Goal: Information Seeking & Learning: Learn about a topic

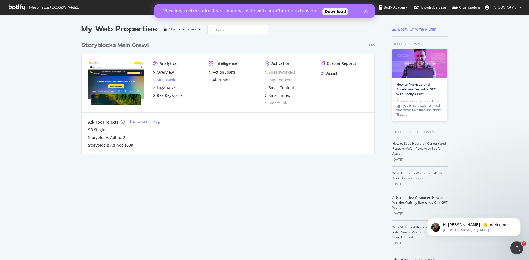
click at [171, 81] on div "SiteCrawler" at bounding box center [167, 80] width 21 height 6
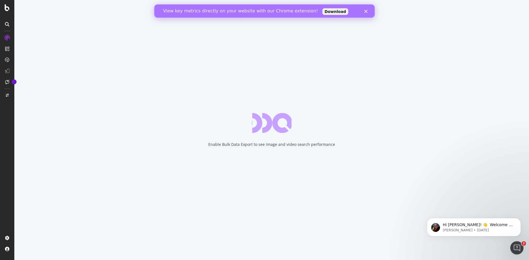
click at [366, 12] on polygon "Close" at bounding box center [365, 11] width 3 height 3
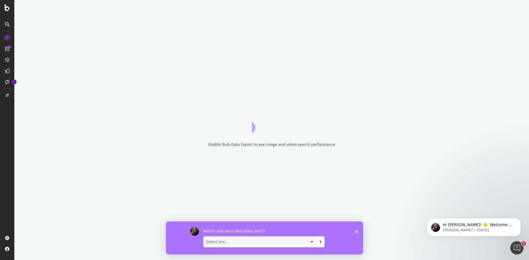
click at [204, 236] on select "Select one... Analyst/BI C-level Leadership Content Manager Engineer Marketing …" at bounding box center [260, 241] width 112 height 10
select select "Engineer"
click option "Engineer" at bounding box center [166, 221] width 0 height 0
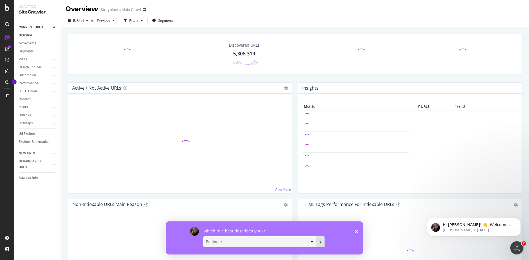
click at [319, 240] on icon "Submit your response" at bounding box center [320, 241] width 4 height 4
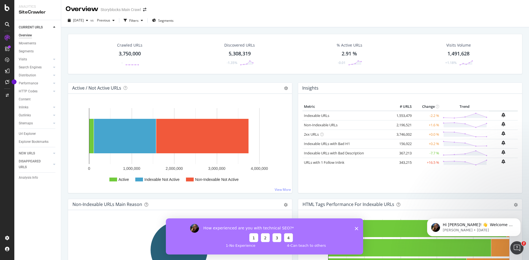
click at [252, 239] on button "1" at bounding box center [253, 237] width 9 height 9
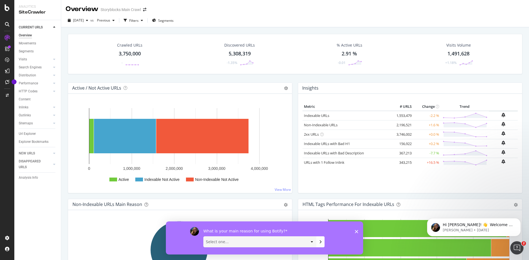
click at [204, 236] on select "Select one... Manipulate data to investigate and monitor technical SEO issues P…" at bounding box center [260, 241] width 112 height 10
select select "Other"
click option "Other" at bounding box center [166, 221] width 0 height 0
click at [321, 241] on icon "Submit your response" at bounding box center [320, 241] width 4 height 4
click at [358, 233] on polygon "Close survey" at bounding box center [356, 231] width 3 height 3
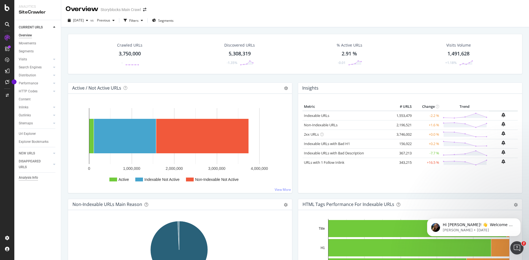
click at [37, 177] on div "Analysis Info" at bounding box center [28, 178] width 19 height 6
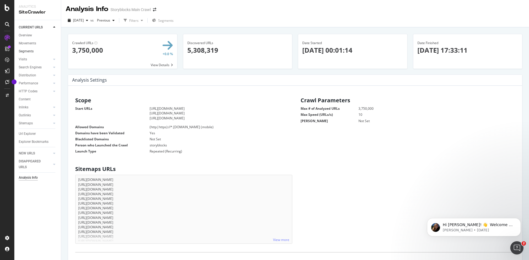
scroll to position [84, 210]
click at [36, 52] on link "Segments" at bounding box center [38, 51] width 38 height 6
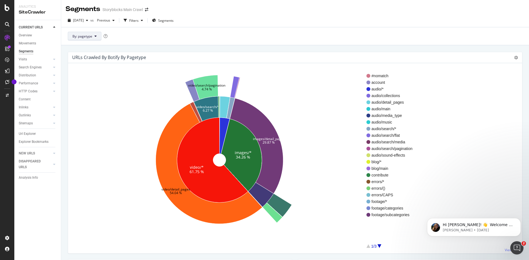
click at [94, 37] on button "By: pagetype" at bounding box center [85, 36] width 34 height 9
click at [96, 96] on span "search" at bounding box center [102, 96] width 60 height 5
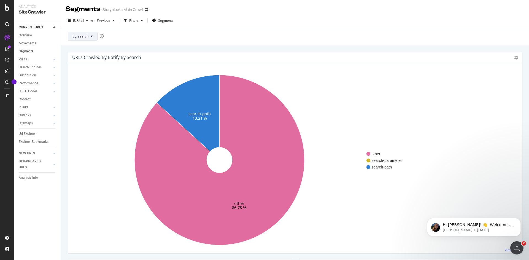
click at [92, 36] on icon at bounding box center [92, 35] width 2 height 3
click at [34, 34] on link "Overview" at bounding box center [38, 36] width 38 height 6
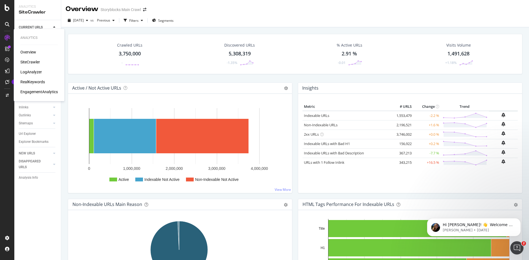
click at [35, 70] on div "LogAnalyzer" at bounding box center [30, 72] width 21 height 6
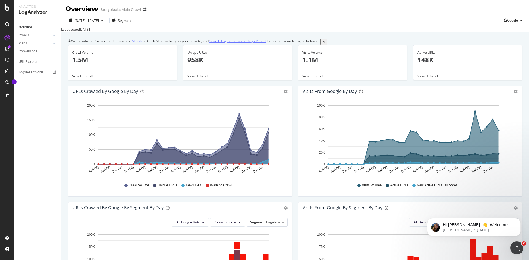
click at [231, 43] on link "Search Engine Behavior: Logs Report" at bounding box center [237, 41] width 56 height 5
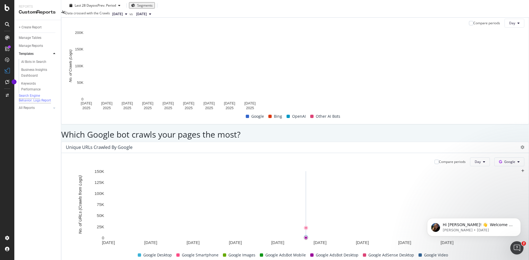
scroll to position [278, 0]
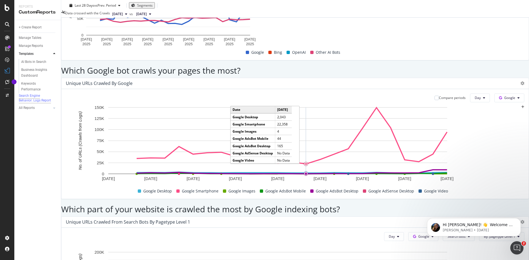
click at [308, 161] on circle "A chart." at bounding box center [305, 163] width 5 height 5
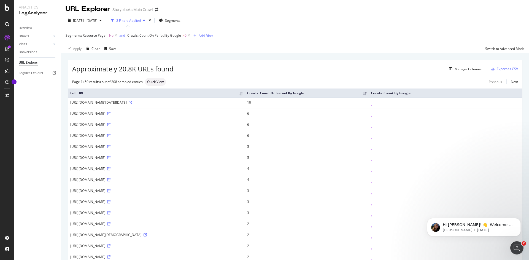
click at [147, 149] on div "https://www.storyblocks.com/images/stock/junk-food-collage" at bounding box center [156, 146] width 172 height 5
click at [37, 73] on div "Logfiles Explorer" at bounding box center [31, 73] width 25 height 6
click at [54, 36] on icon at bounding box center [54, 35] width 2 height 3
click at [37, 56] on div "Segments Distribution" at bounding box center [36, 55] width 31 height 12
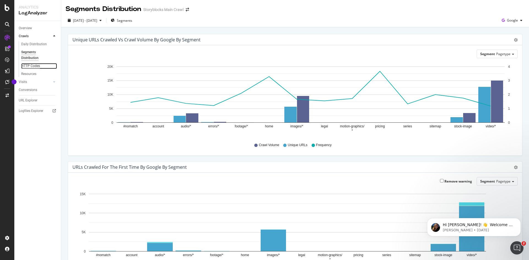
click at [33, 67] on div "HTTP Codes" at bounding box center [30, 66] width 19 height 6
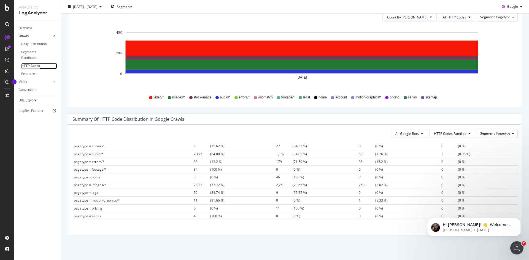
scroll to position [42, 0]
click at [36, 75] on div "Resources" at bounding box center [28, 74] width 15 height 6
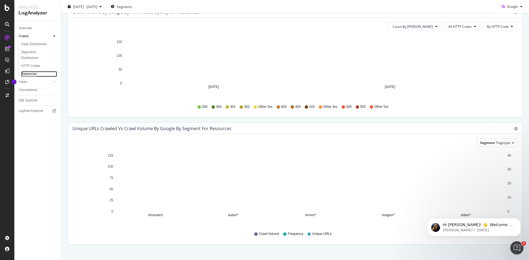
scroll to position [78, 0]
